Goal: Navigation & Orientation: Find specific page/section

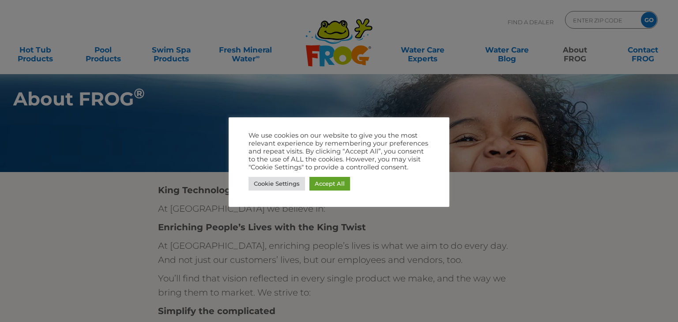
drag, startPoint x: 0, startPoint y: 0, endPoint x: 41, endPoint y: 209, distance: 212.9
click at [41, 209] on div at bounding box center [339, 161] width 678 height 322
click at [97, 52] on div at bounding box center [339, 161] width 678 height 322
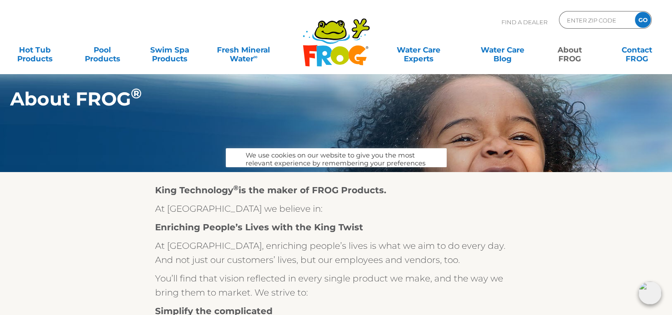
click at [325, 178] on body ".st130{clip-path:url(#SVGID_2_);fill-rule:evenodd;clip-rule:evenodd;fill:#C3CC0…" at bounding box center [336, 157] width 672 height 315
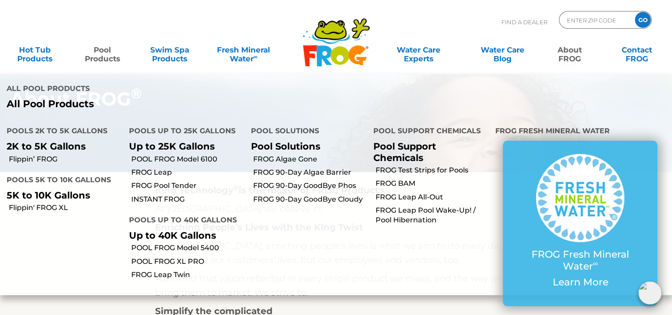
click at [111, 56] on link "Pool Products" at bounding box center [102, 50] width 52 height 18
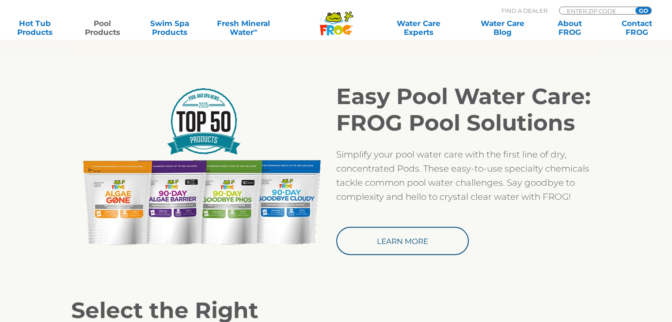
scroll to position [729, 0]
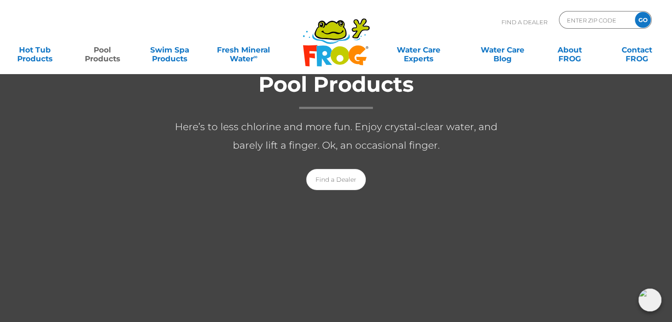
scroll to position [0, 0]
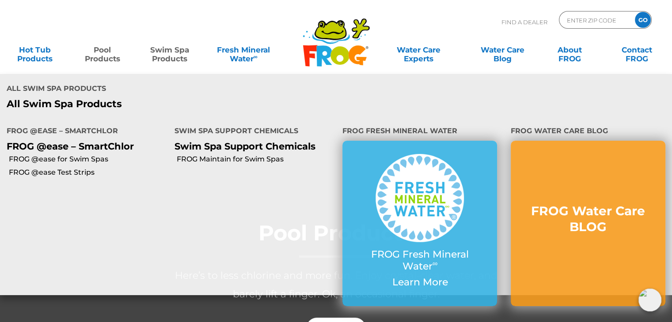
click at [164, 54] on link "Swim Spa Products" at bounding box center [170, 50] width 52 height 18
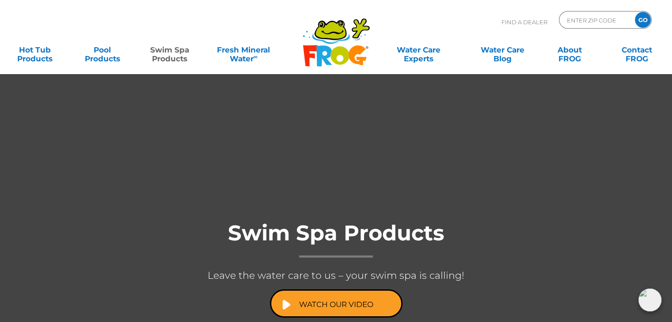
drag, startPoint x: 673, startPoint y: 16, endPoint x: 678, endPoint y: -30, distance: 46.2
click at [672, 0] on html ".st130{clip-path:url(#SVGID_2_);fill-rule:evenodd;clip-rule:evenodd;fill:#C3CC0…" at bounding box center [336, 161] width 672 height 322
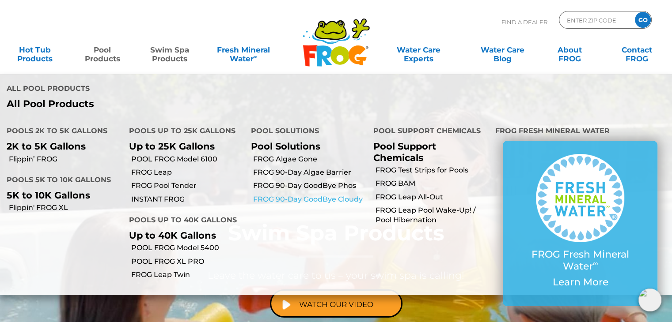
click at [313, 196] on link "FROG 90-Day GoodBye Cloudy" at bounding box center [310, 200] width 114 height 10
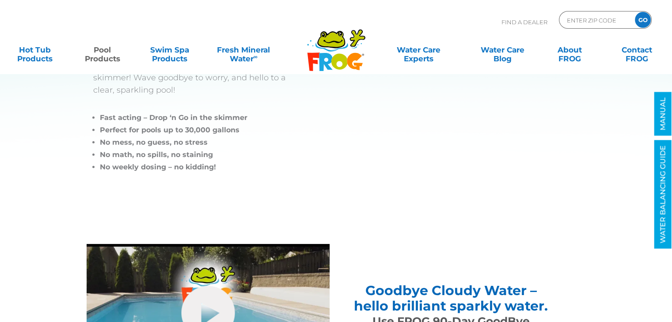
scroll to position [182, 0]
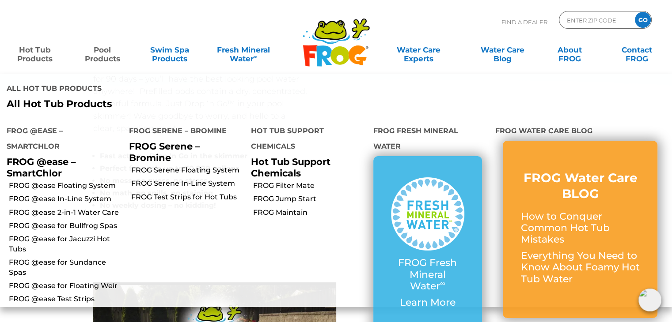
click at [40, 58] on link "Hot Tub Products" at bounding box center [35, 50] width 52 height 18
